Goal: Communication & Community: Answer question/provide support

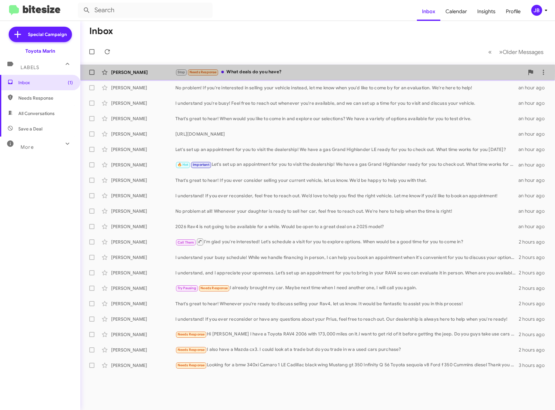
click at [124, 71] on div "[PERSON_NAME]" at bounding box center [143, 72] width 64 height 6
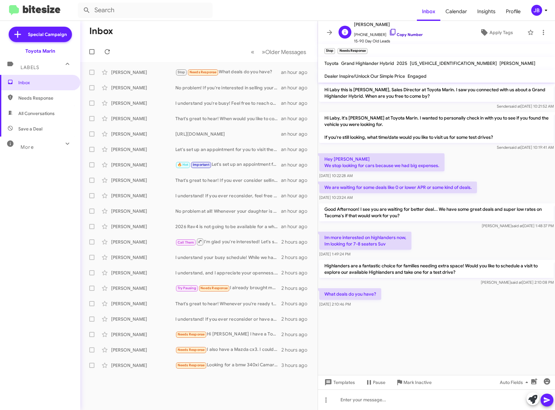
click at [390, 29] on icon at bounding box center [392, 32] width 5 height 6
click at [329, 28] on button at bounding box center [329, 32] width 13 height 13
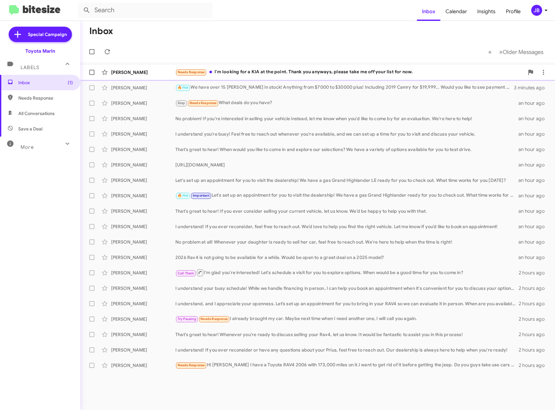
drag, startPoint x: 126, startPoint y: 70, endPoint x: 132, endPoint y: 70, distance: 5.5
click at [126, 70] on div "[PERSON_NAME]" at bounding box center [143, 72] width 64 height 6
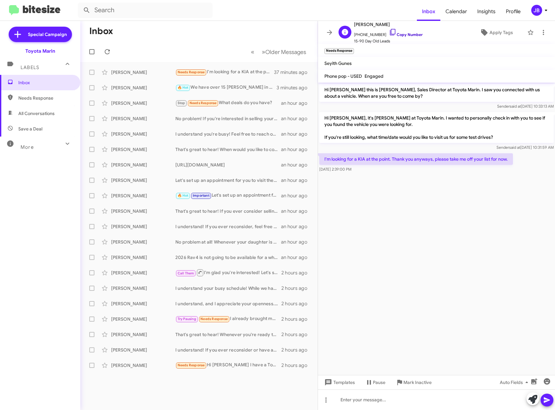
click at [390, 31] on span "[PHONE_NUMBER] Copy Number" at bounding box center [388, 33] width 69 height 10
click at [533, 400] on icon at bounding box center [532, 398] width 9 height 9
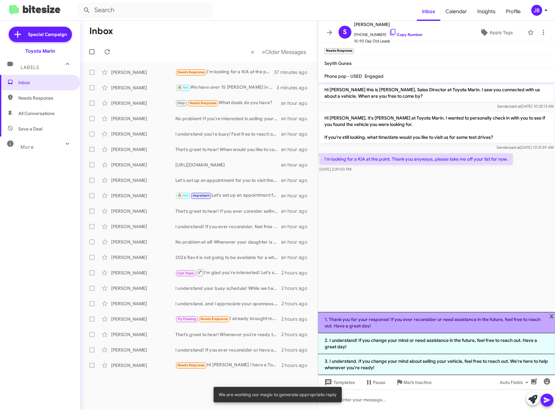
click at [424, 325] on li "1. Thank you for your response! If you ever reconsider or need assistance in th…" at bounding box center [436, 322] width 237 height 21
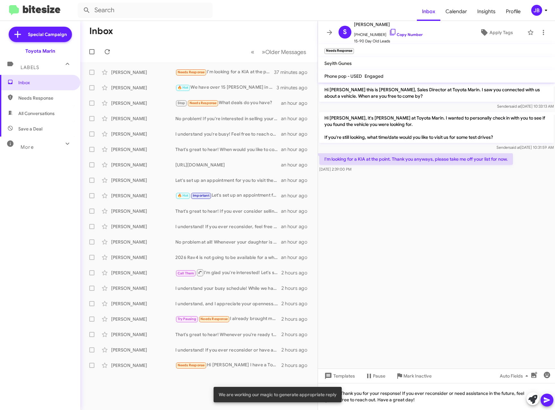
click at [548, 399] on icon at bounding box center [546, 399] width 6 height 5
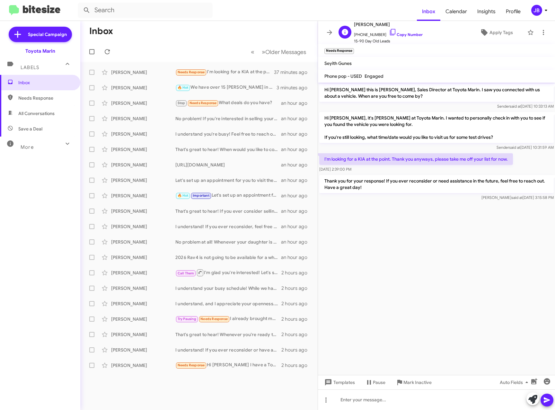
drag, startPoint x: 386, startPoint y: 33, endPoint x: 348, endPoint y: 32, distance: 38.2
click at [389, 33] on icon at bounding box center [393, 32] width 8 height 8
click at [328, 29] on icon at bounding box center [329, 33] width 8 height 8
